Goal: Task Accomplishment & Management: Use online tool/utility

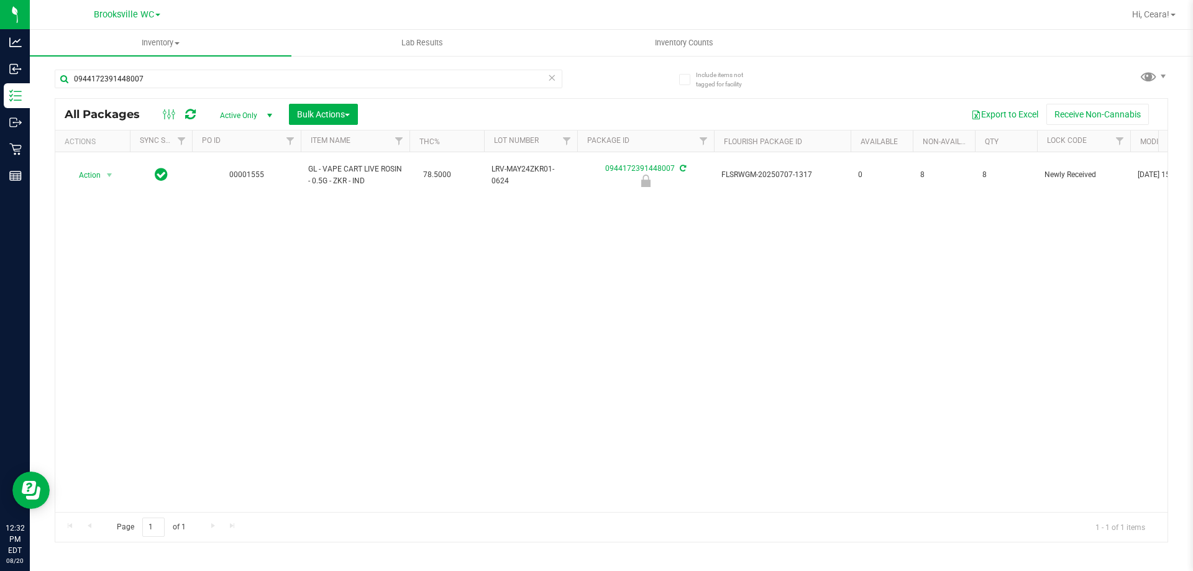
drag, startPoint x: 499, startPoint y: 78, endPoint x: 86, endPoint y: -57, distance: 434.3
click at [86, 0] on html "Analytics Inbound Inventory Outbound Retail Reports 12:32 PM EDT [DATE] 08/20 B…" at bounding box center [596, 285] width 1193 height 571
type input "0945744567873415540"
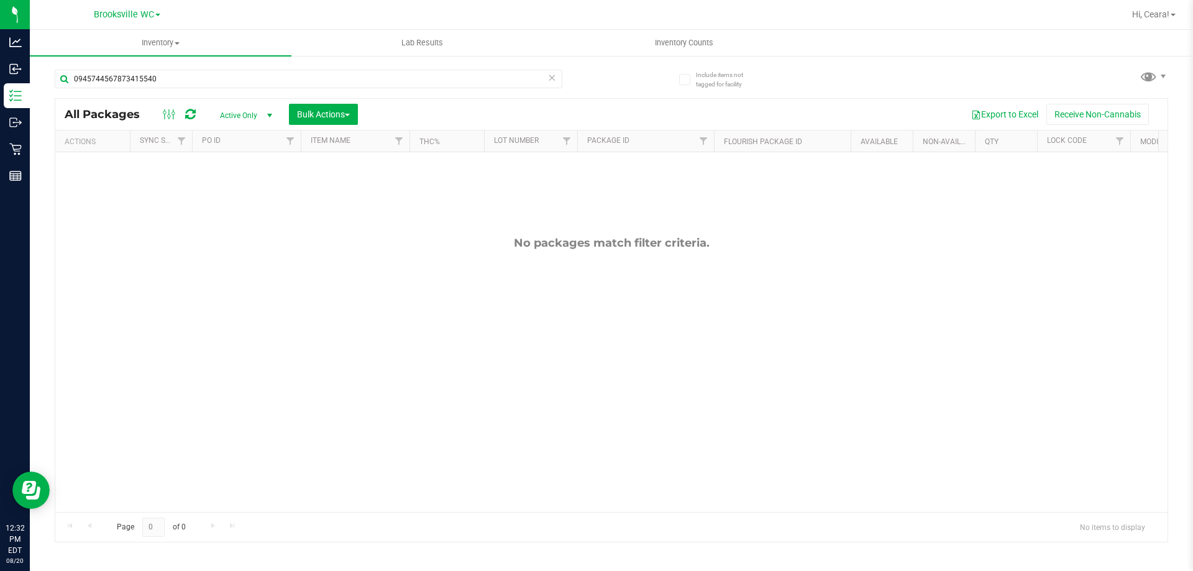
click at [260, 109] on span "Active Only" at bounding box center [243, 115] width 68 height 17
click at [241, 190] on li "All" at bounding box center [242, 190] width 67 height 19
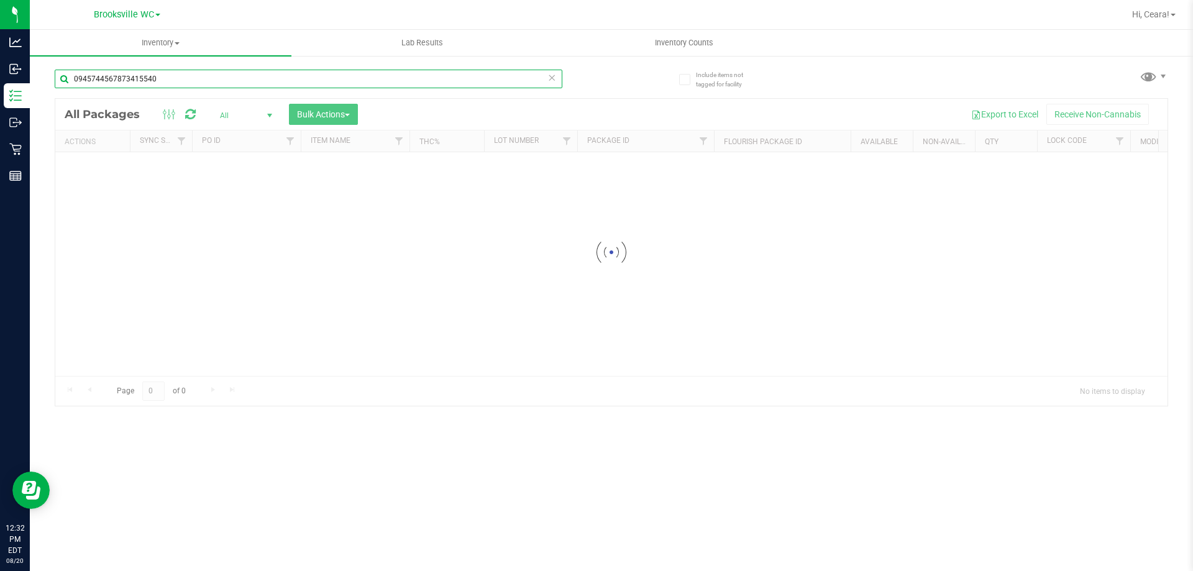
click at [227, 76] on input "0945744567873415540" at bounding box center [309, 79] width 508 height 19
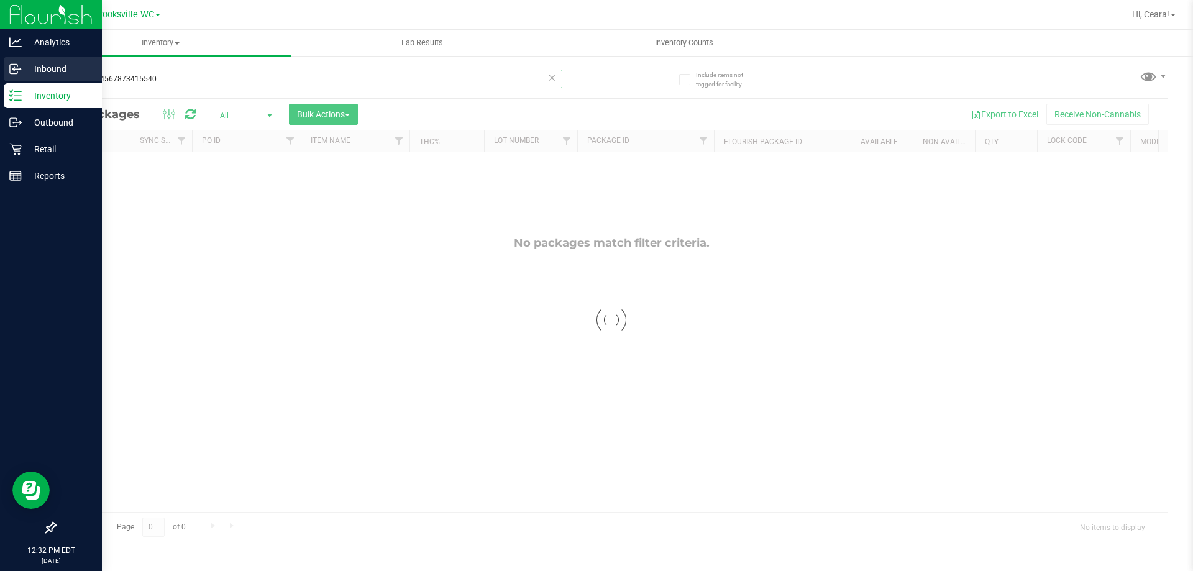
drag, startPoint x: 276, startPoint y: 80, endPoint x: 24, endPoint y: 79, distance: 252.2
click at [24, 79] on div "Analytics Inbound Inventory Outbound Retail Reports 12:32 PM EDT [DATE] 08/20 B…" at bounding box center [596, 285] width 1193 height 571
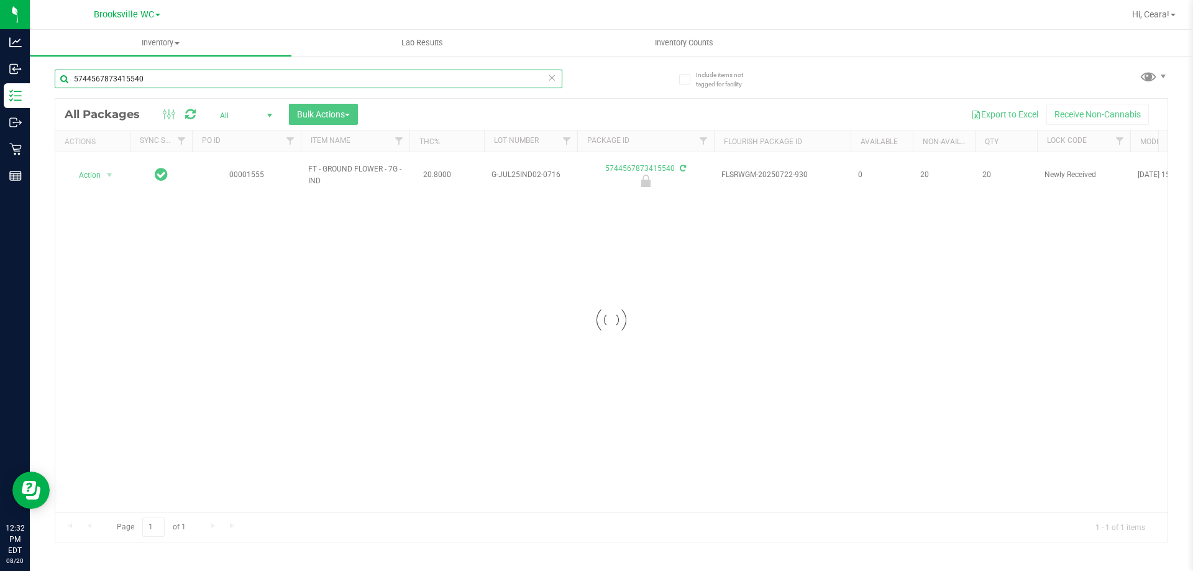
type input "5744567873415540"
click at [114, 154] on div at bounding box center [611, 320] width 1112 height 443
click at [93, 168] on div at bounding box center [611, 320] width 1112 height 443
click at [98, 171] on div at bounding box center [611, 320] width 1112 height 443
click at [91, 171] on div at bounding box center [611, 320] width 1112 height 443
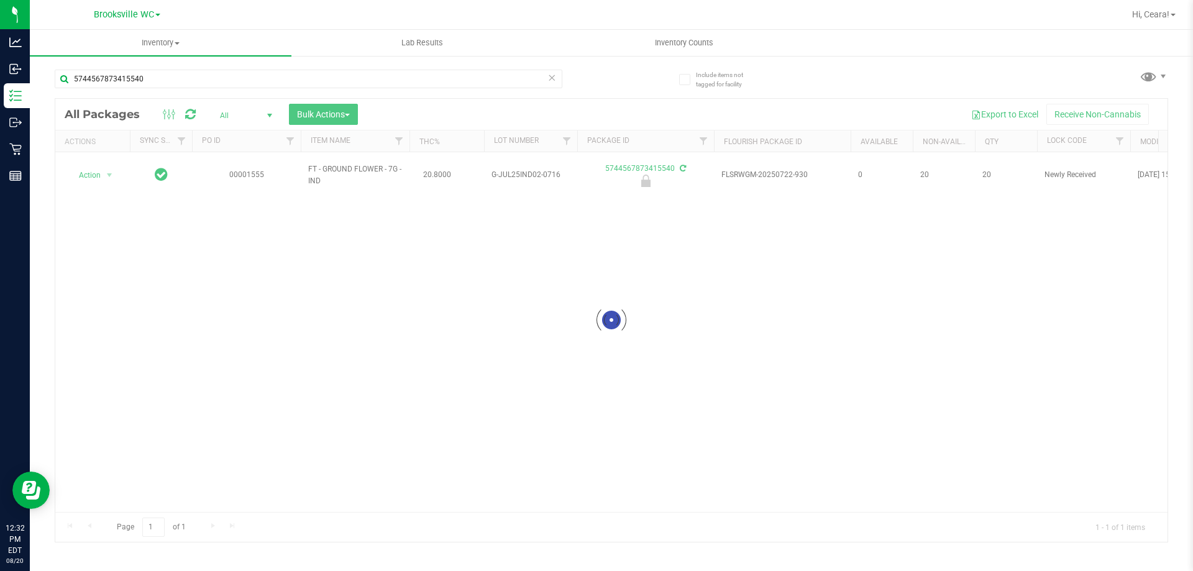
click at [96, 158] on div at bounding box center [611, 320] width 1112 height 443
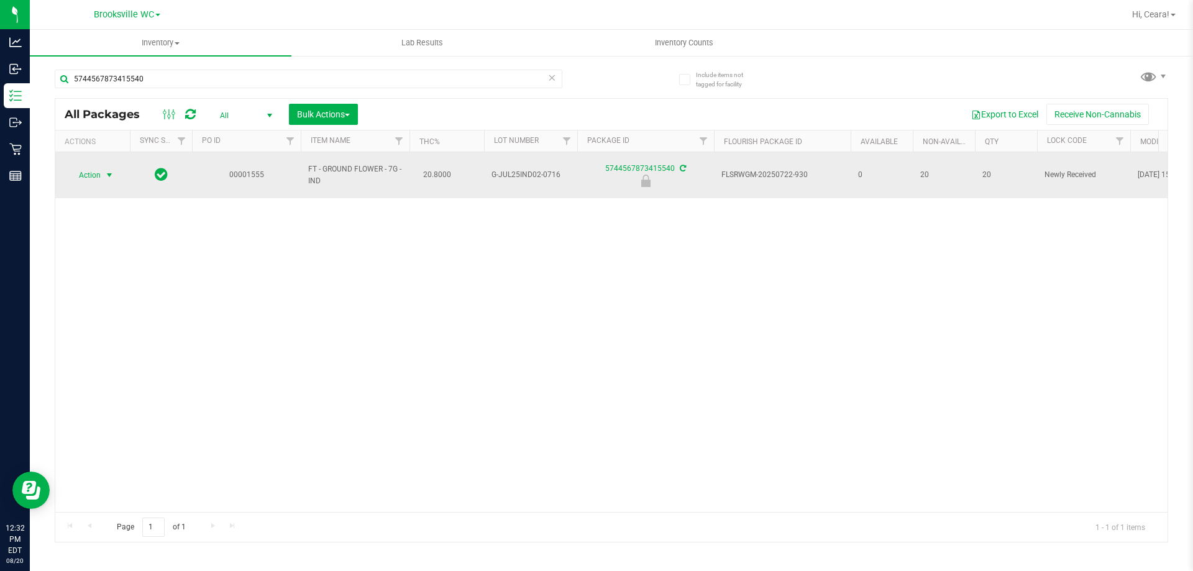
click at [97, 166] on span "Action" at bounding box center [85, 174] width 34 height 17
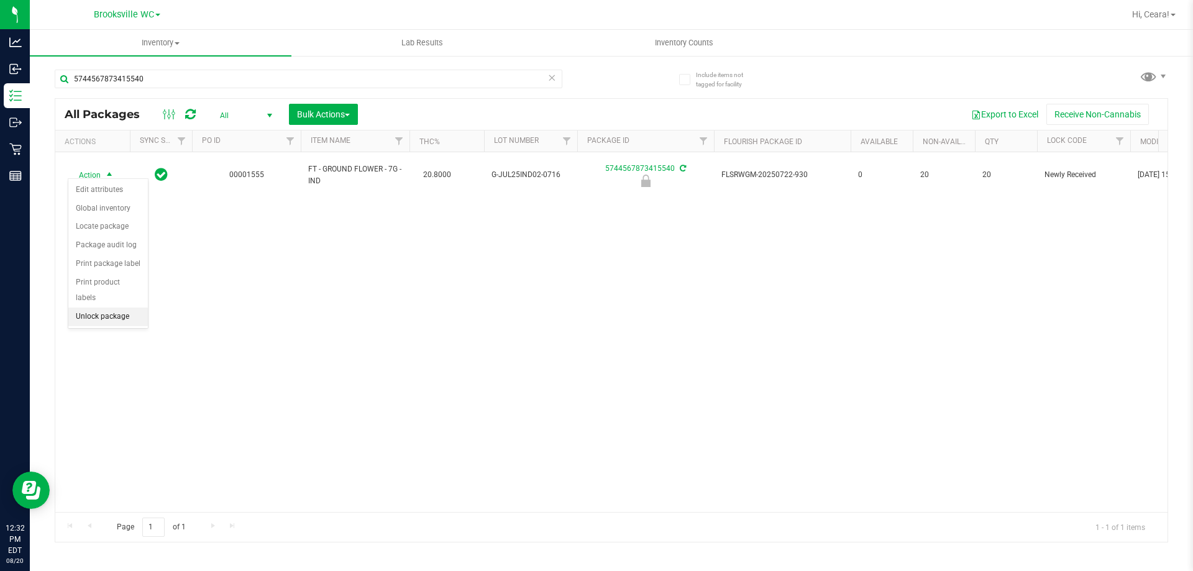
click at [117, 307] on li "Unlock package" at bounding box center [108, 316] width 80 height 19
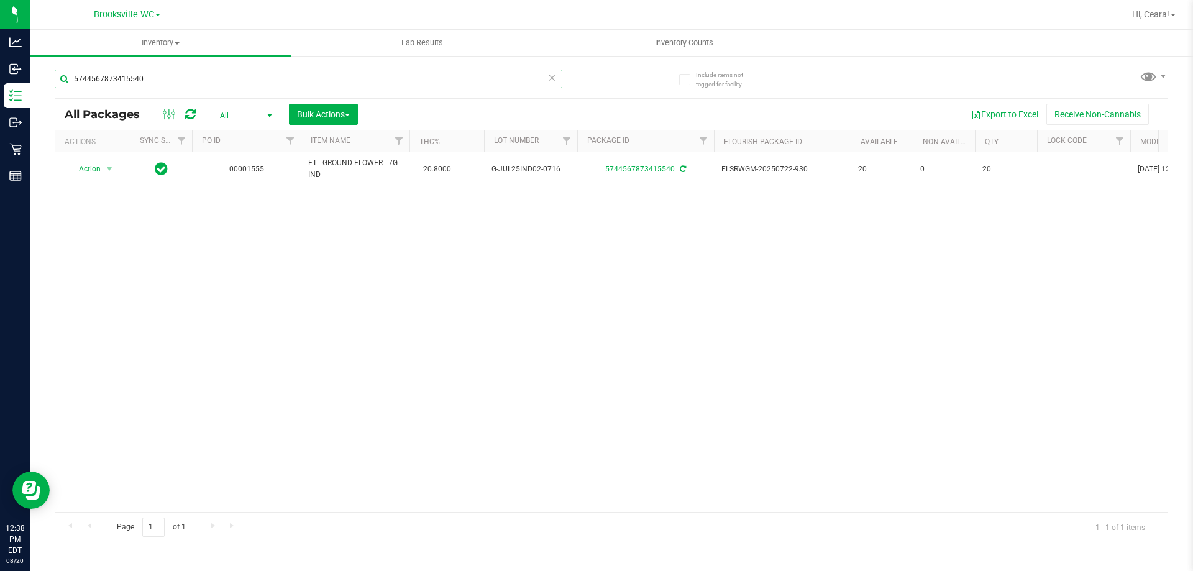
drag, startPoint x: 269, startPoint y: 80, endPoint x: 2, endPoint y: -57, distance: 300.3
click at [2, 0] on html "Analytics Inbound Inventory Outbound Retail Reports 12:38 PM EDT [DATE] 08/20 B…" at bounding box center [596, 285] width 1193 height 571
type input "7082408772179792"
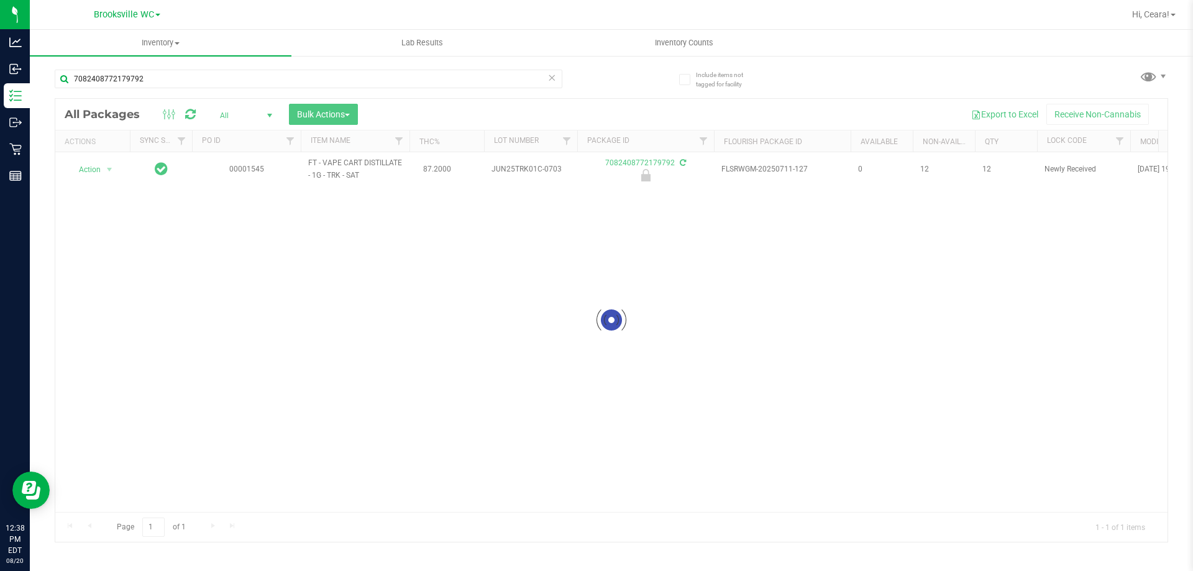
click at [89, 168] on div at bounding box center [611, 320] width 1112 height 443
click at [93, 173] on div at bounding box center [611, 320] width 1112 height 443
click at [99, 175] on div at bounding box center [611, 320] width 1112 height 443
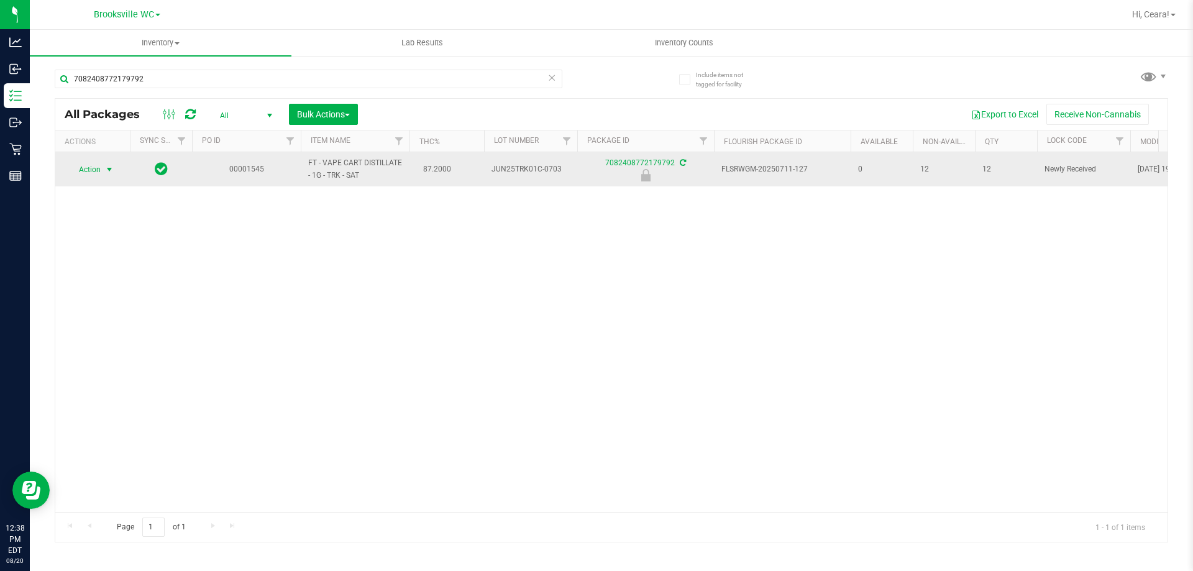
click at [74, 166] on span "Action" at bounding box center [85, 169] width 34 height 17
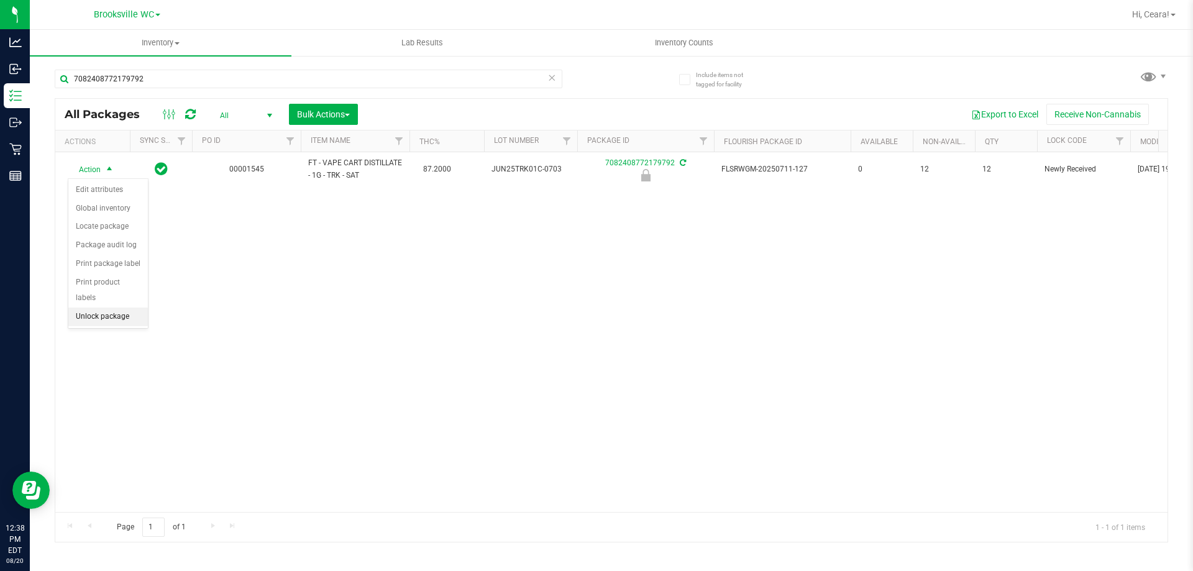
click at [103, 307] on li "Unlock package" at bounding box center [108, 316] width 80 height 19
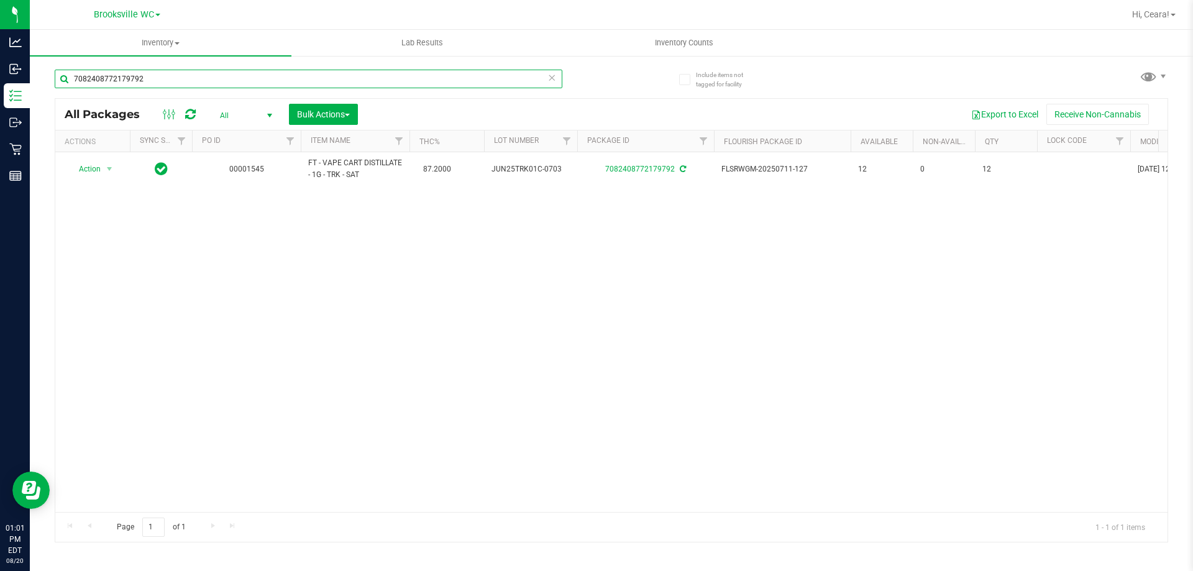
click at [164, 77] on input "7082408772179792" at bounding box center [309, 79] width 508 height 19
type input "2233023209092513"
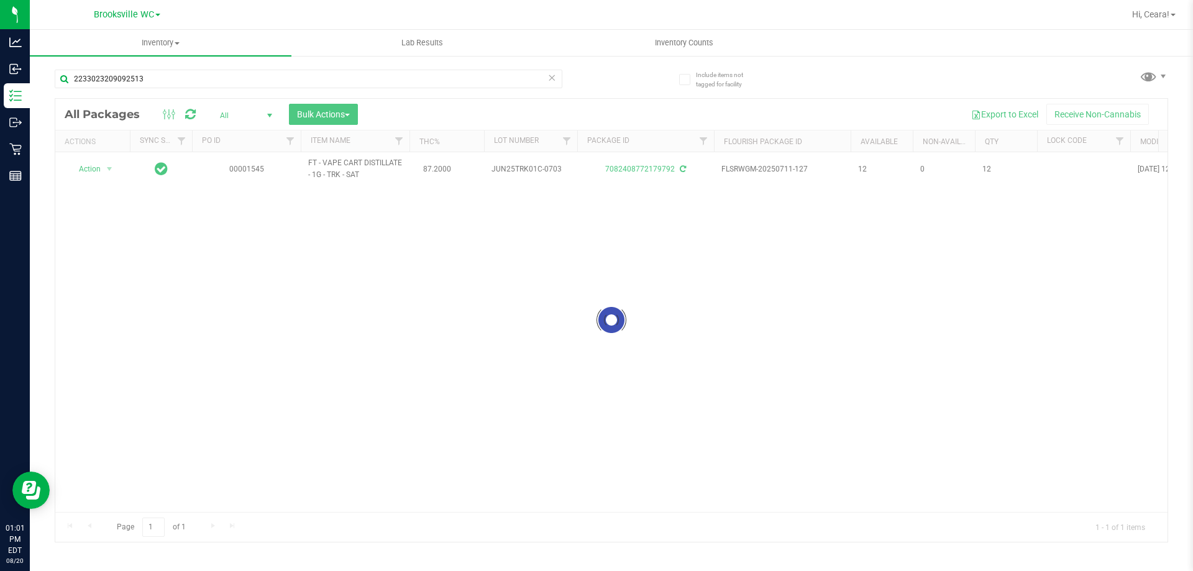
click at [110, 168] on div at bounding box center [611, 320] width 1112 height 443
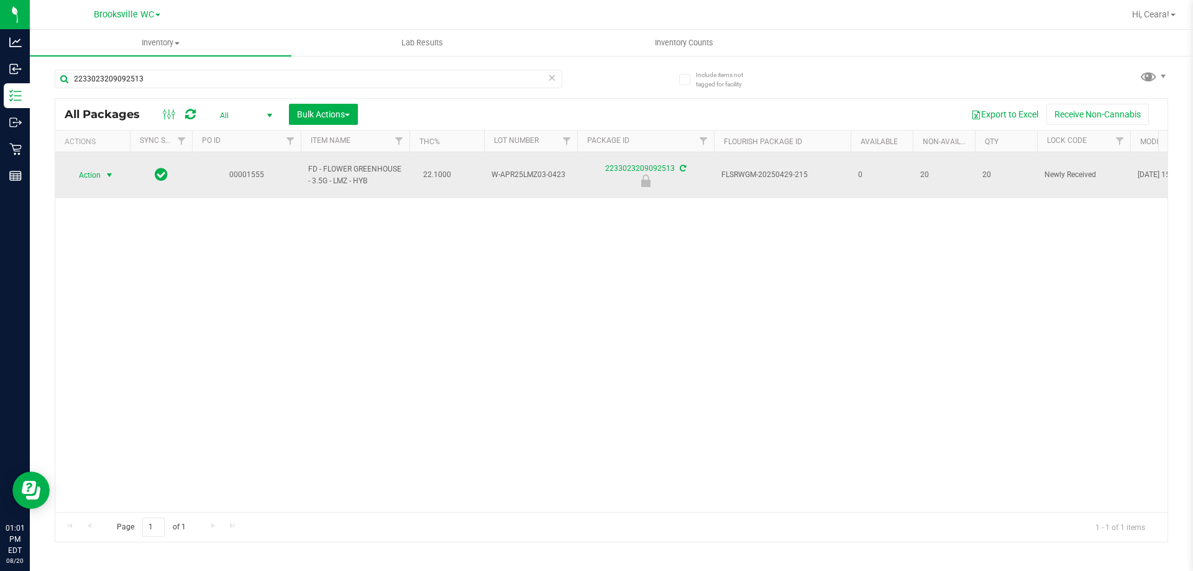
click at [109, 172] on span "select" at bounding box center [109, 175] width 10 height 10
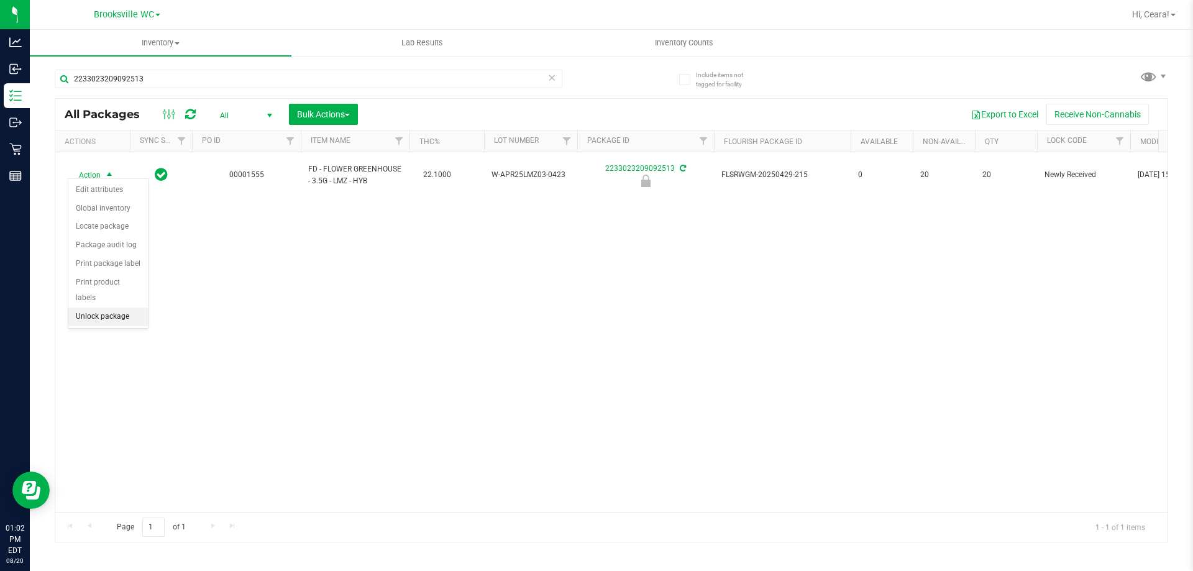
click at [106, 307] on li "Unlock package" at bounding box center [108, 316] width 80 height 19
